Goal: Navigation & Orientation: Find specific page/section

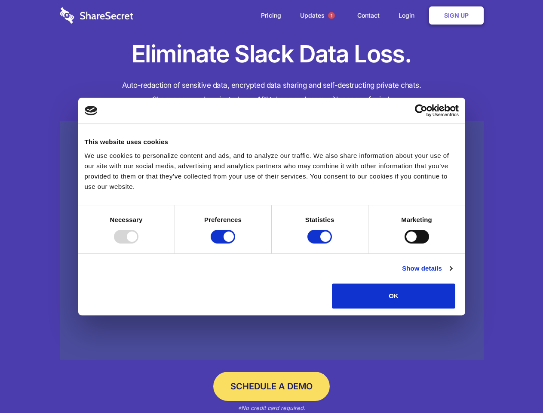
click at [139, 243] on div at bounding box center [126, 237] width 25 height 14
click at [235, 243] on input "Preferences" at bounding box center [223, 237] width 25 height 14
checkbox input "false"
click at [321, 243] on input "Statistics" at bounding box center [320, 237] width 25 height 14
checkbox input "false"
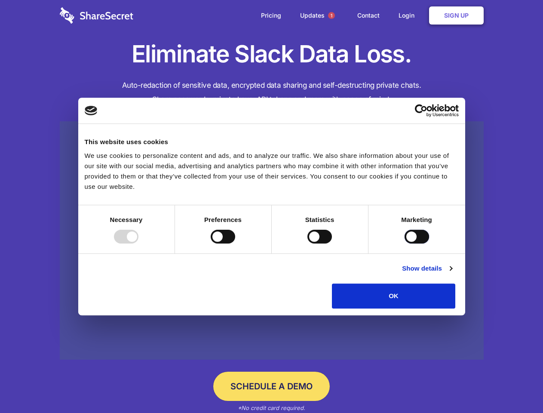
click at [405, 243] on input "Marketing" at bounding box center [417, 237] width 25 height 14
checkbox input "true"
click at [452, 274] on link "Show details" at bounding box center [427, 268] width 50 height 10
click at [0, 0] on li "Necessary 7 Necessary cookies help make a website usable by enabling basic func…" at bounding box center [0, 0] width 0 height 0
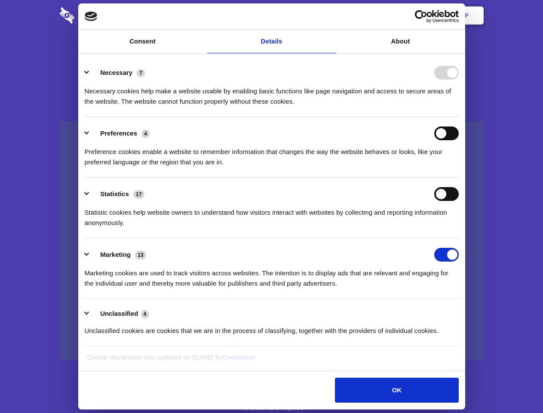
click at [331, 15] on span "1" at bounding box center [331, 15] width 7 height 7
